Goal: Check status: Check status

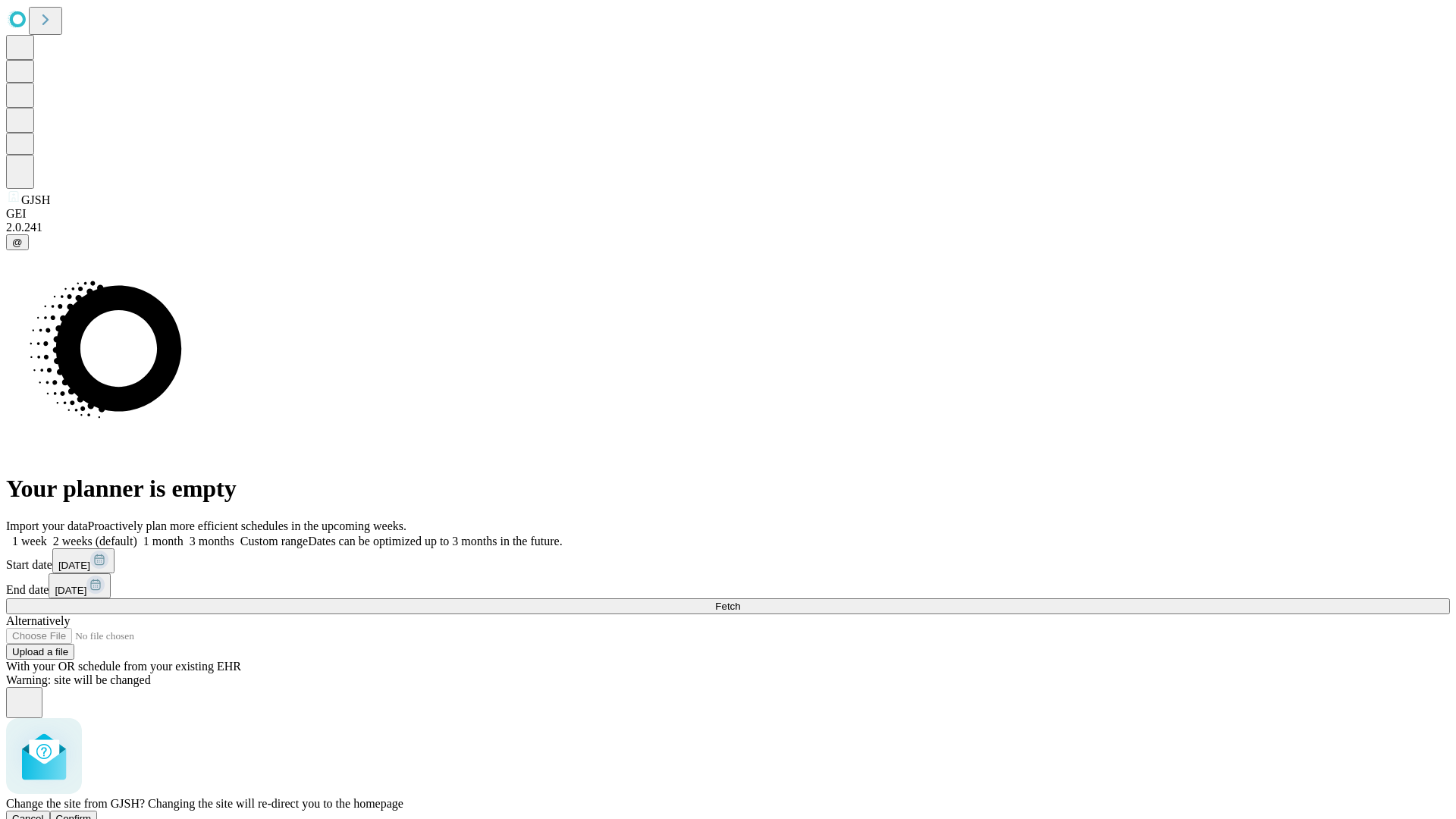
click at [92, 812] on span "Confirm" at bounding box center [74, 818] width 36 height 11
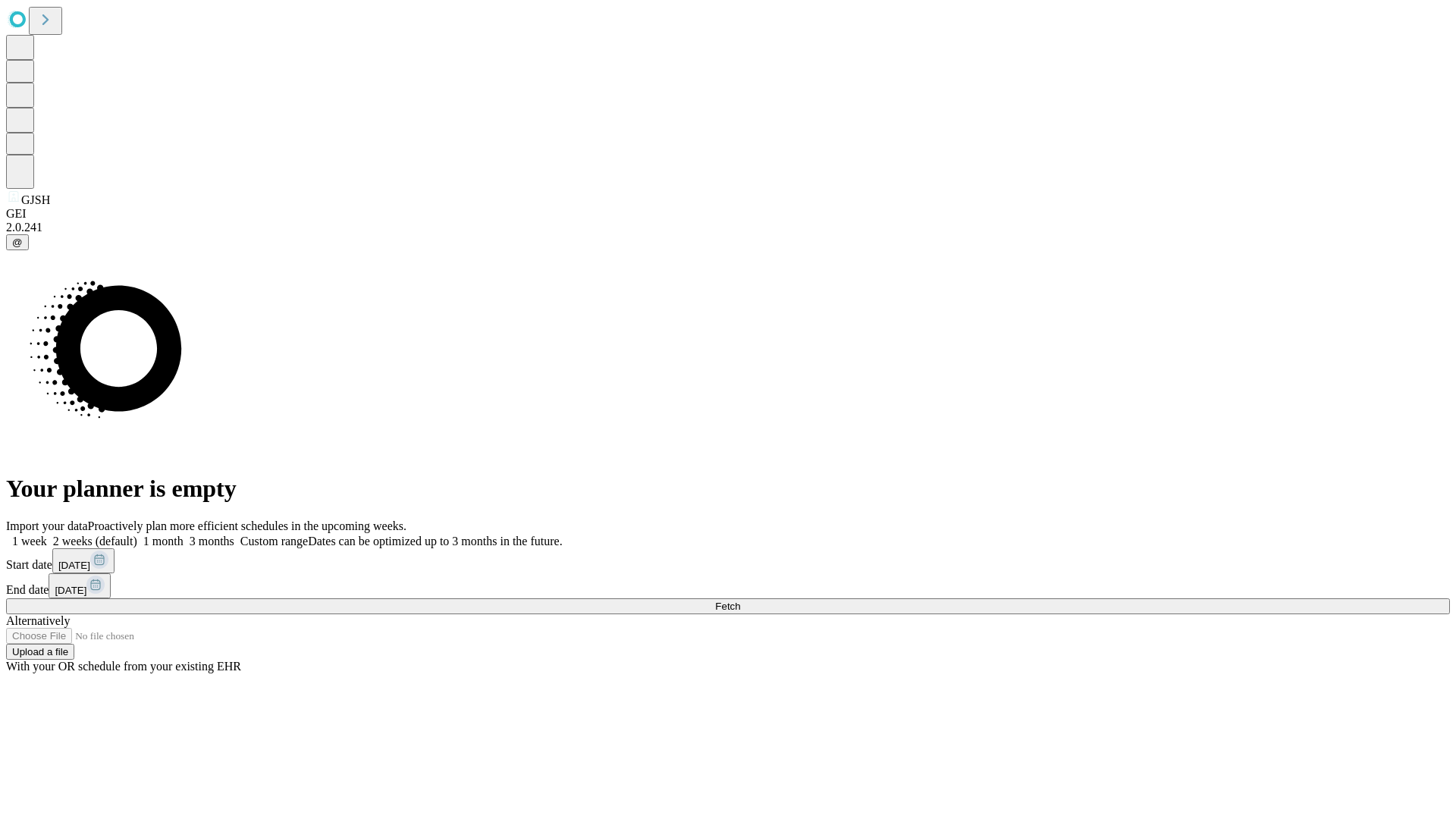
click at [137, 535] on label "2 weeks (default)" at bounding box center [92, 541] width 90 height 13
click at [741, 600] on span "Fetch" at bounding box center [728, 606] width 25 height 11
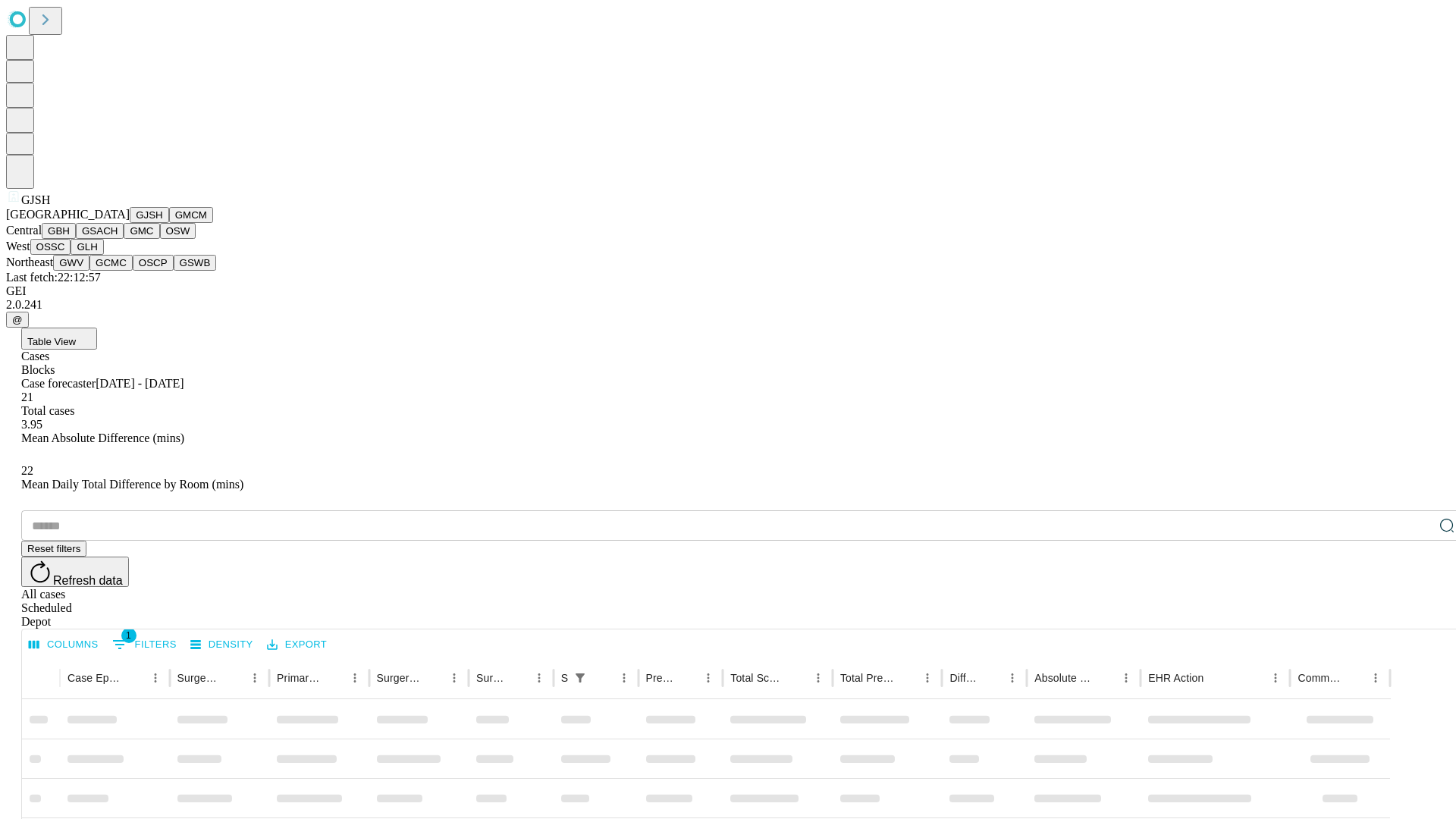
click at [169, 223] on button "GMCM" at bounding box center [191, 215] width 44 height 16
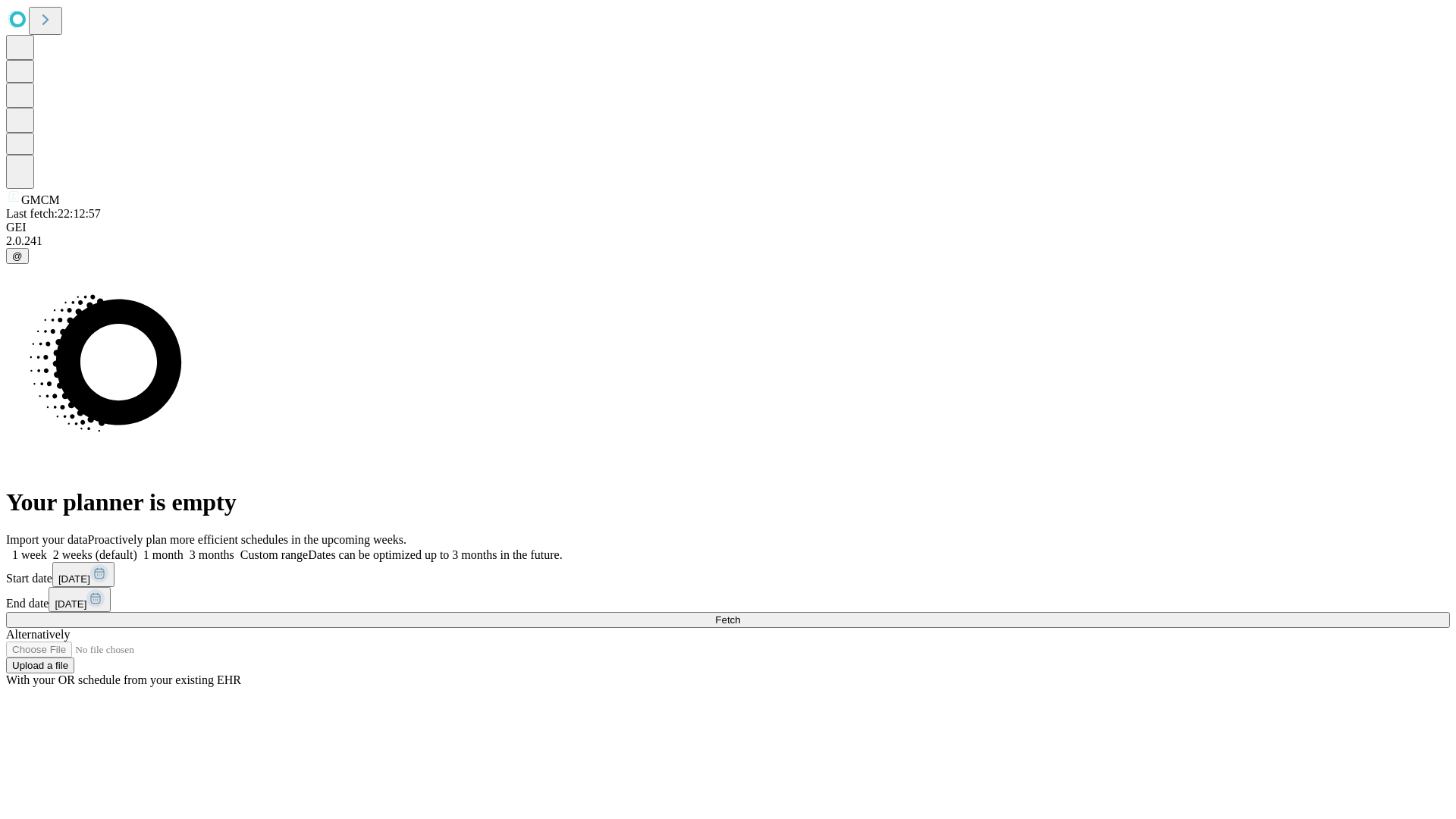
click at [137, 548] on label "2 weeks (default)" at bounding box center [92, 555] width 90 height 13
click at [741, 614] on span "Fetch" at bounding box center [728, 620] width 25 height 11
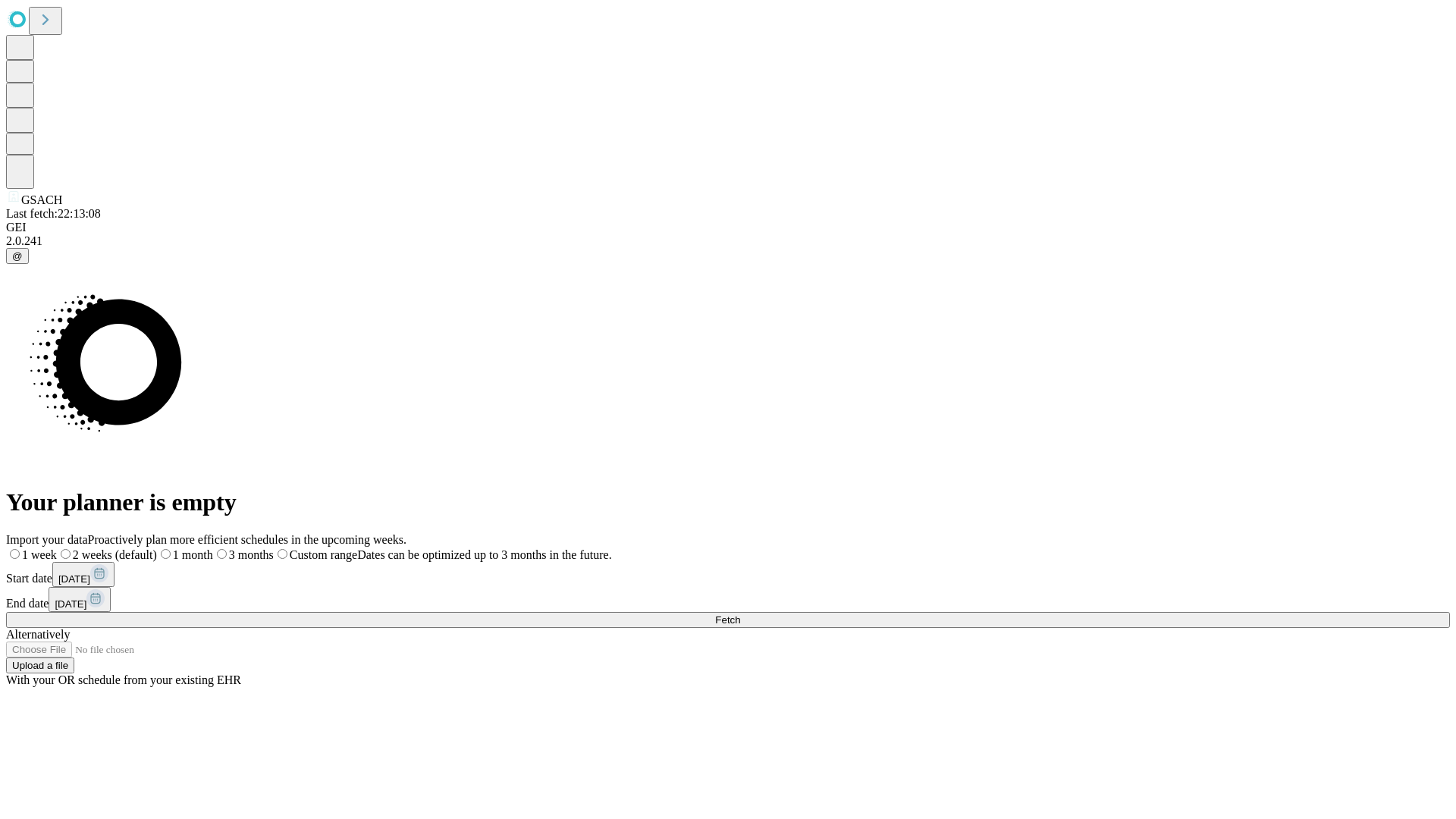
click at [157, 548] on label "2 weeks (default)" at bounding box center [106, 555] width 100 height 13
click at [741, 614] on span "Fetch" at bounding box center [728, 620] width 25 height 11
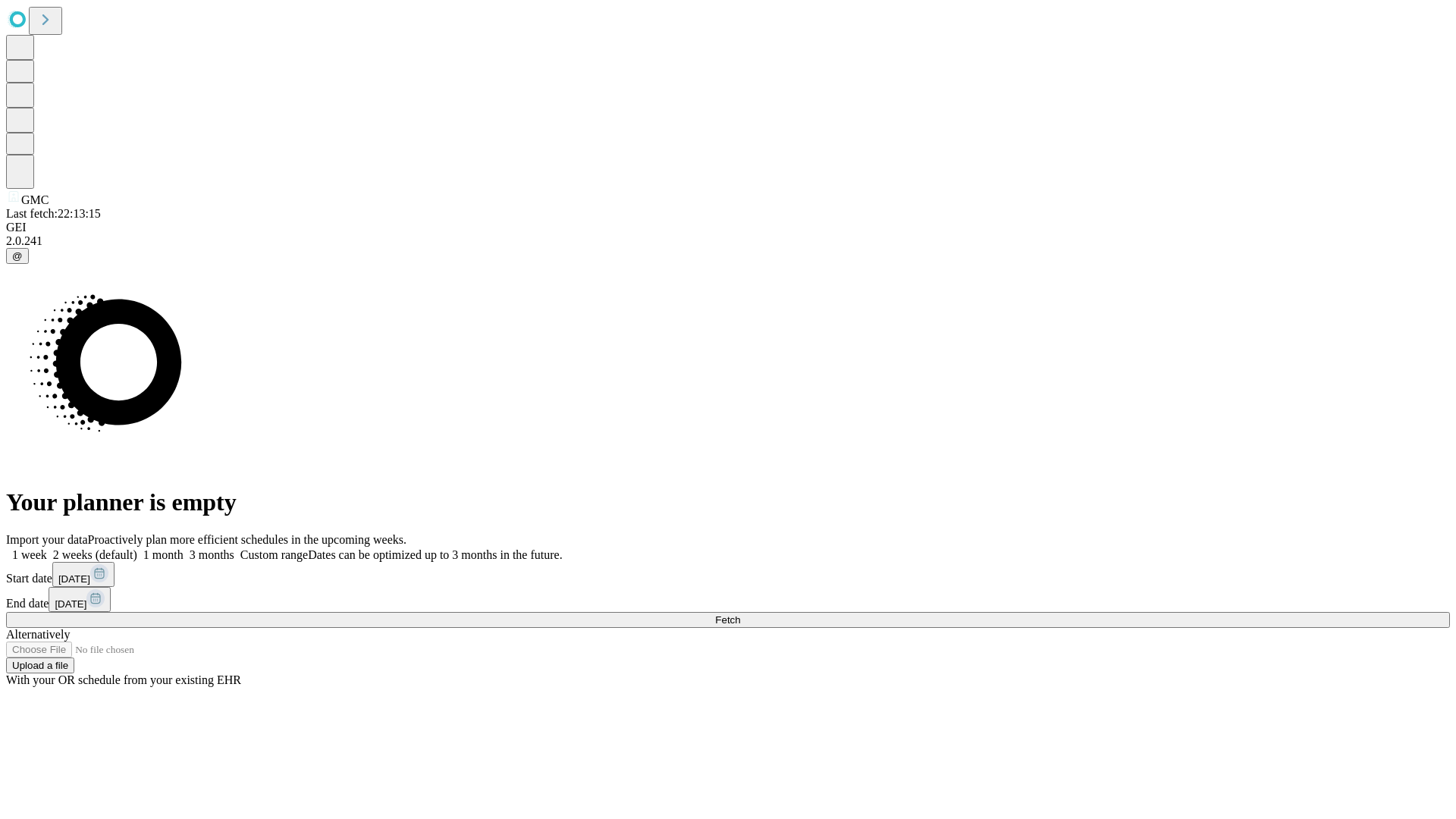
click at [137, 548] on label "2 weeks (default)" at bounding box center [92, 555] width 90 height 13
click at [741, 614] on span "Fetch" at bounding box center [728, 620] width 25 height 11
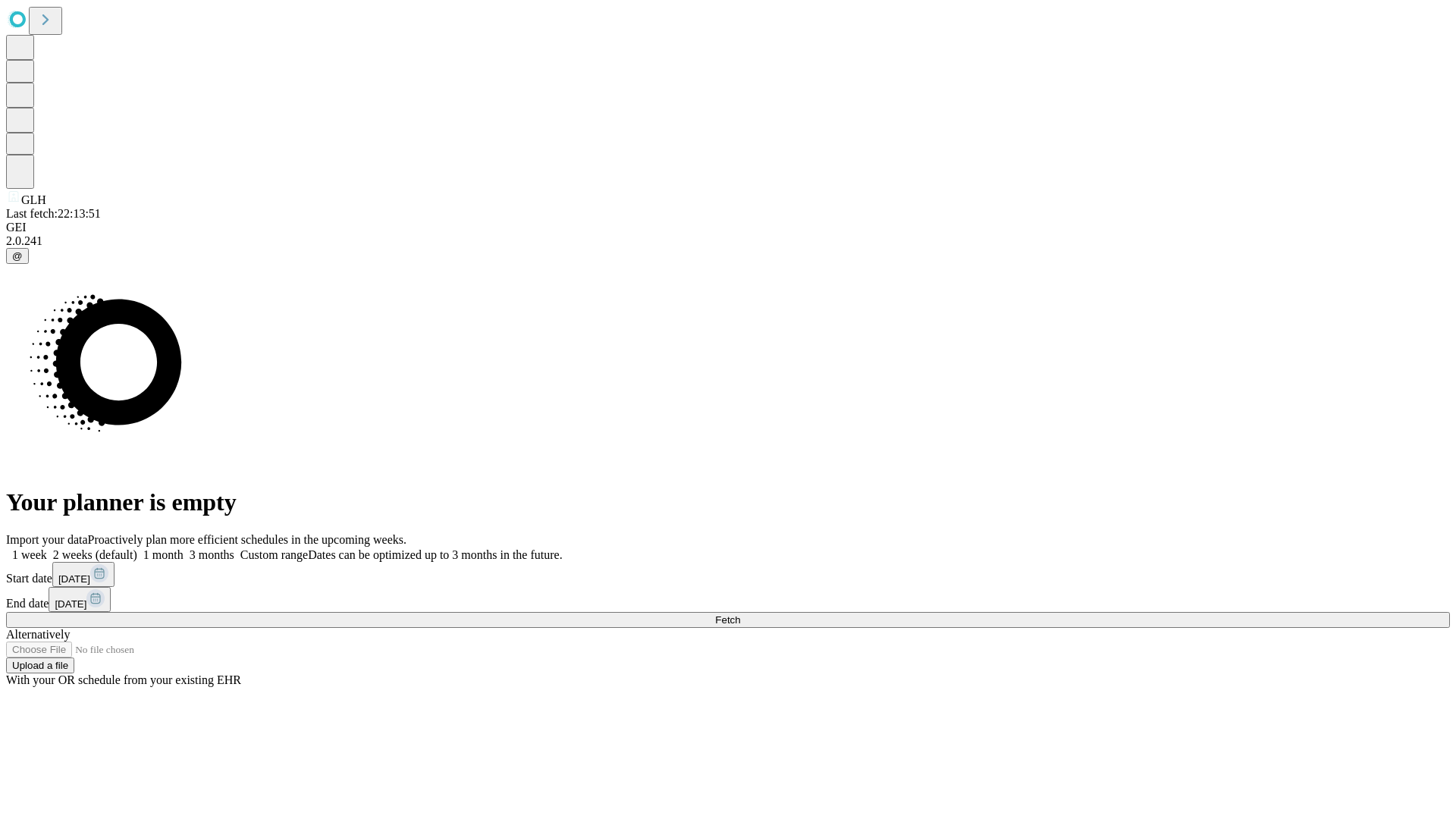
click at [137, 548] on label "2 weeks (default)" at bounding box center [92, 555] width 90 height 13
click at [741, 614] on span "Fetch" at bounding box center [728, 620] width 25 height 11
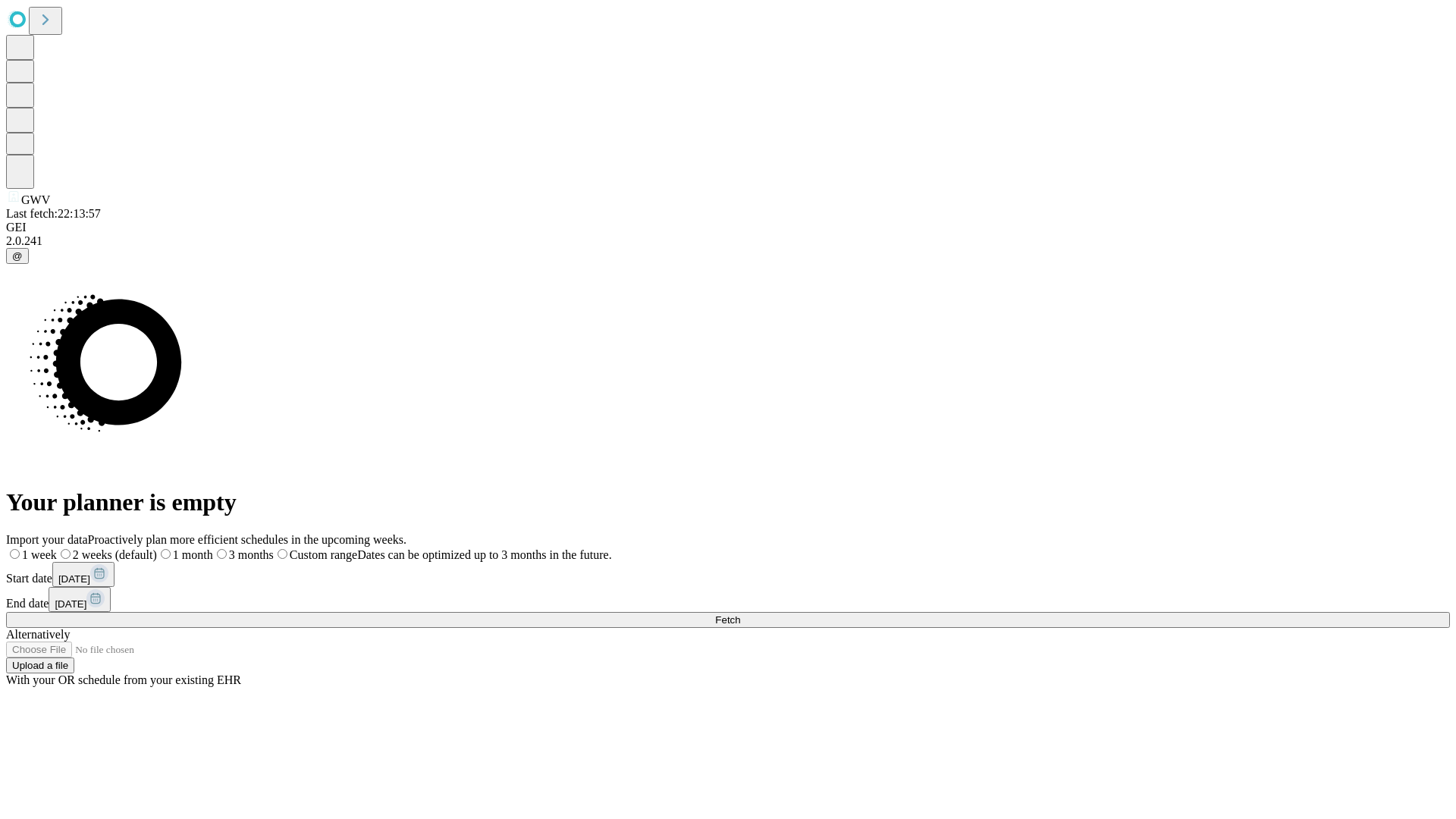
click at [157, 548] on label "2 weeks (default)" at bounding box center [106, 555] width 100 height 13
click at [741, 614] on span "Fetch" at bounding box center [728, 620] width 25 height 11
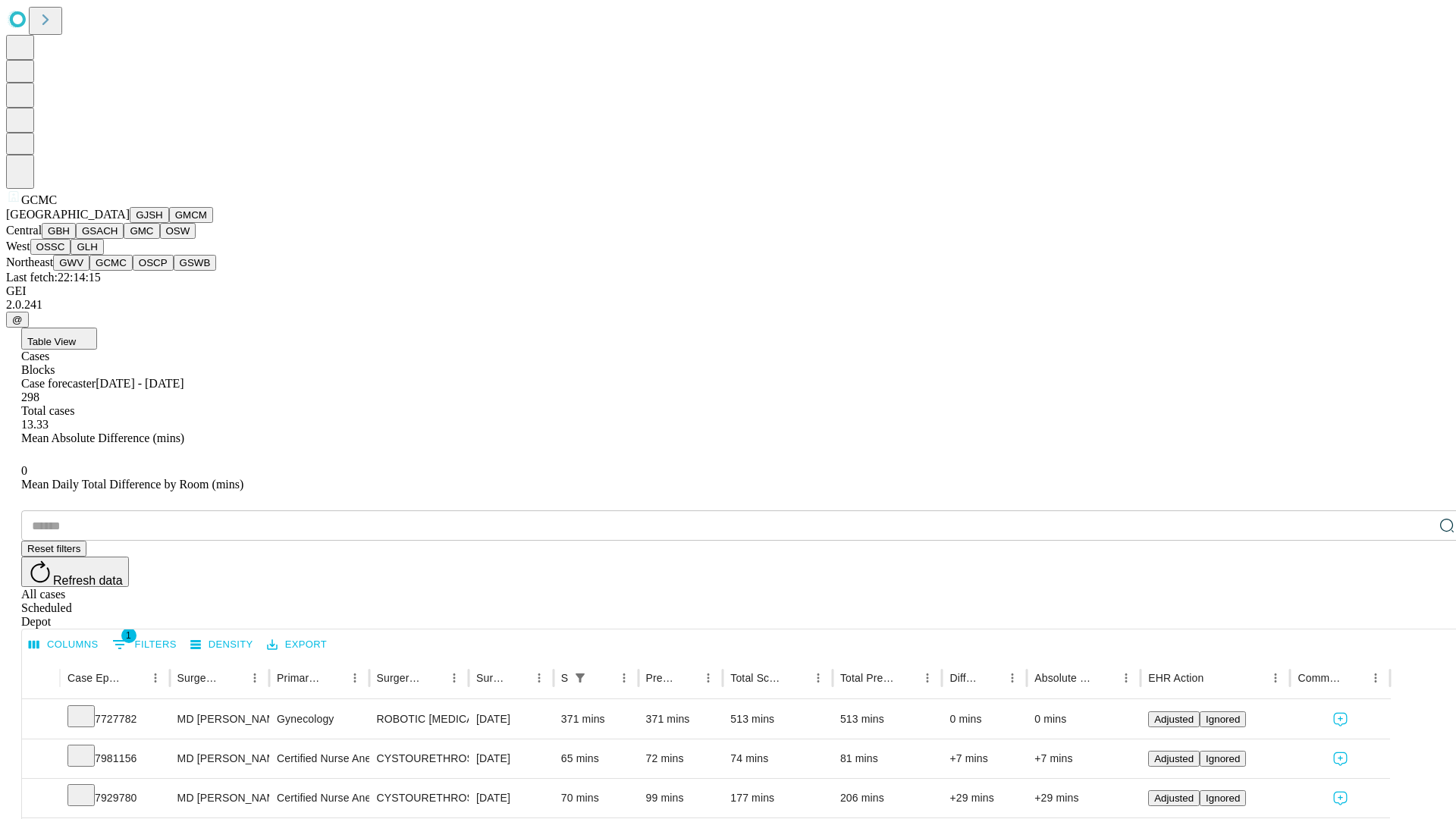
click at [133, 271] on button "OSCP" at bounding box center [153, 262] width 41 height 16
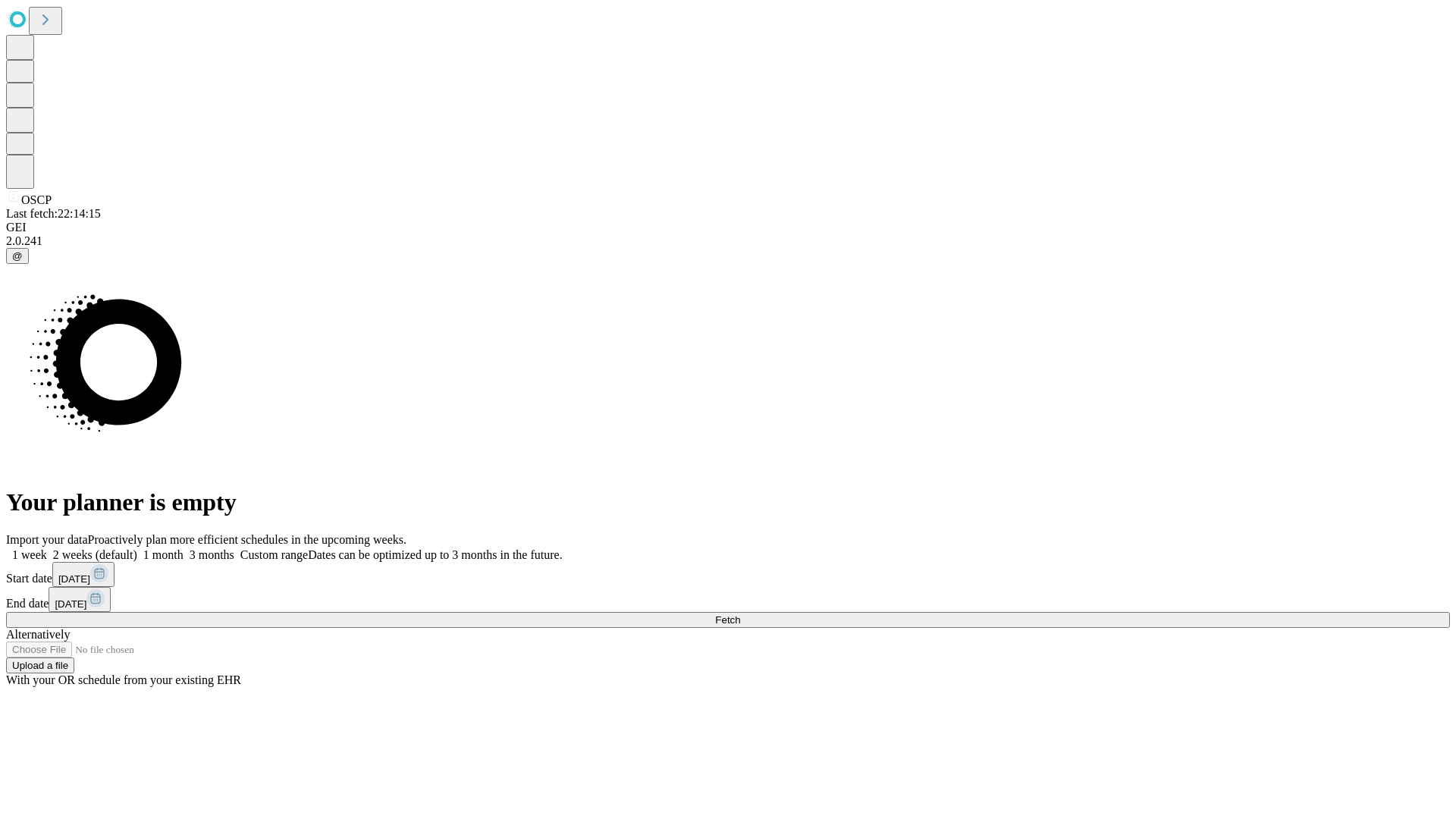
click at [137, 548] on label "2 weeks (default)" at bounding box center [92, 555] width 90 height 13
click at [741, 614] on span "Fetch" at bounding box center [728, 620] width 25 height 11
